Goal: Task Accomplishment & Management: Check status

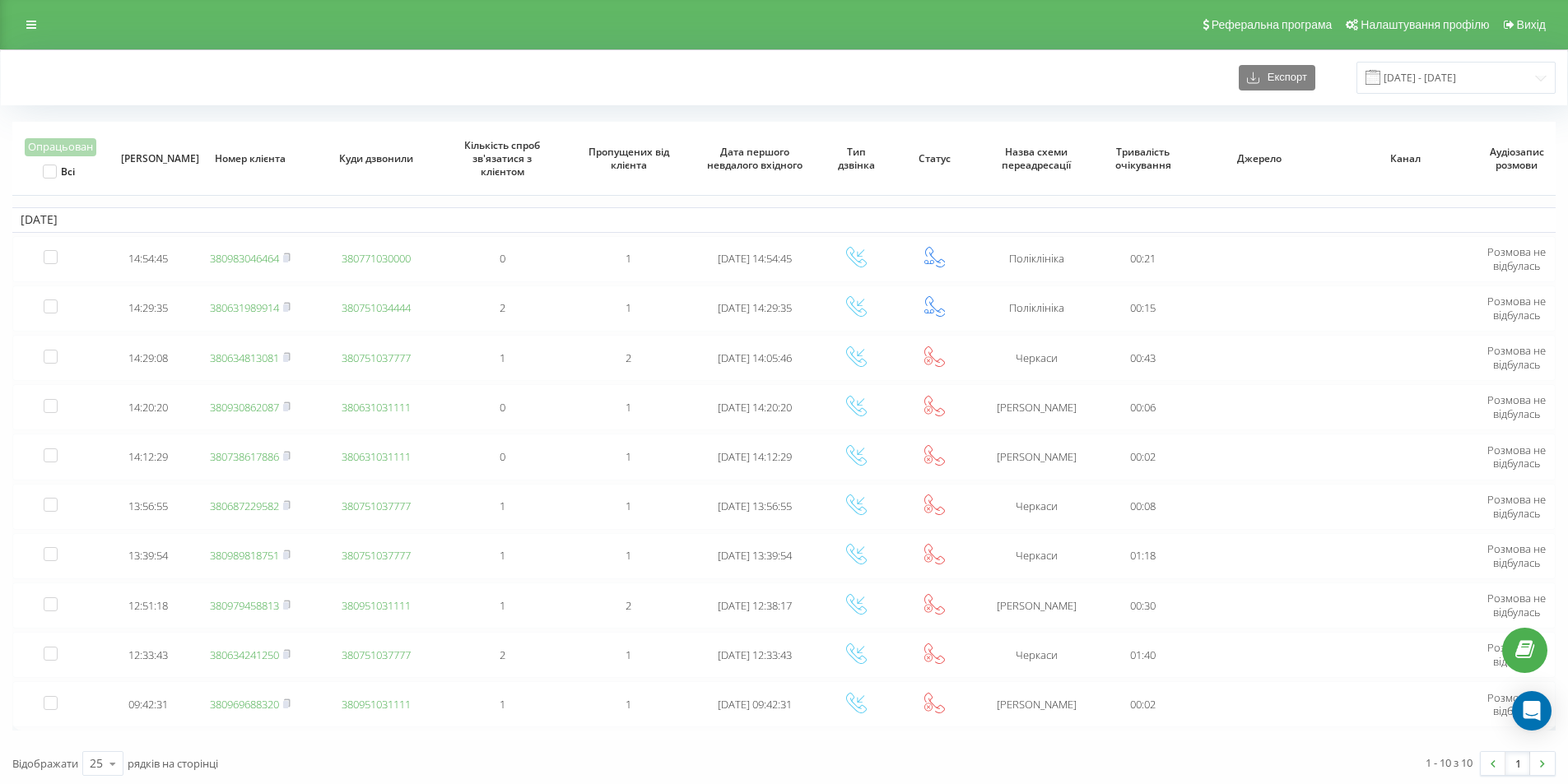
scroll to position [4, 0]
